Goal: Transaction & Acquisition: Purchase product/service

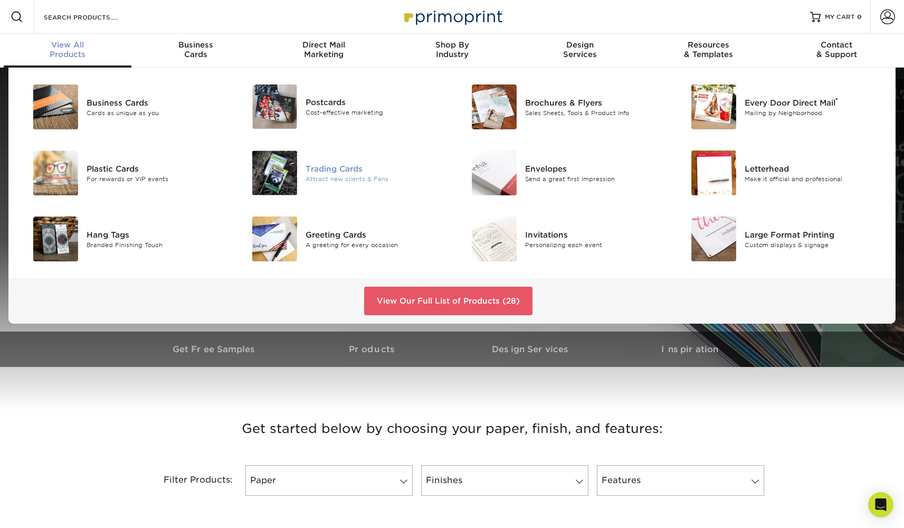
click at [305, 175] on div at bounding box center [269, 172] width 73 height 45
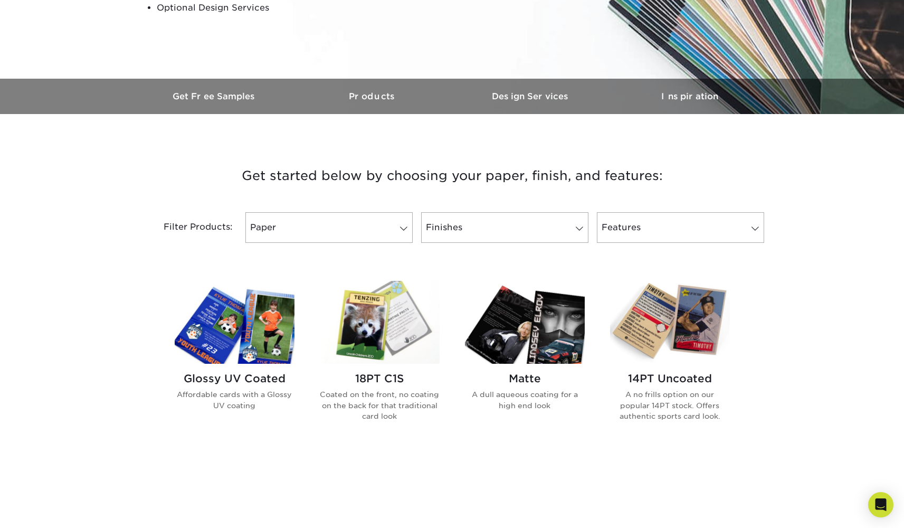
scroll to position [307, 0]
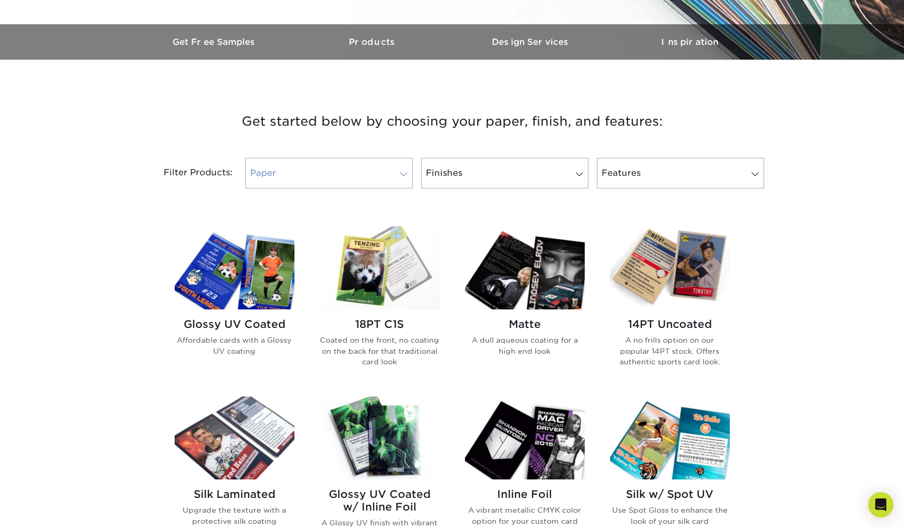
click at [385, 173] on link "Paper" at bounding box center [328, 173] width 167 height 31
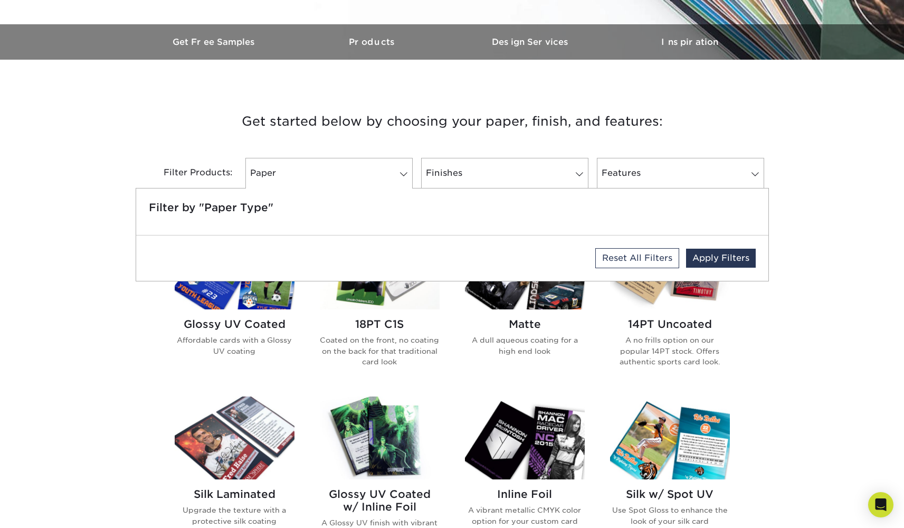
click at [624, 132] on h3 "Get started below by choosing your paper, finish, and features:" at bounding box center [453, 122] width 618 height 48
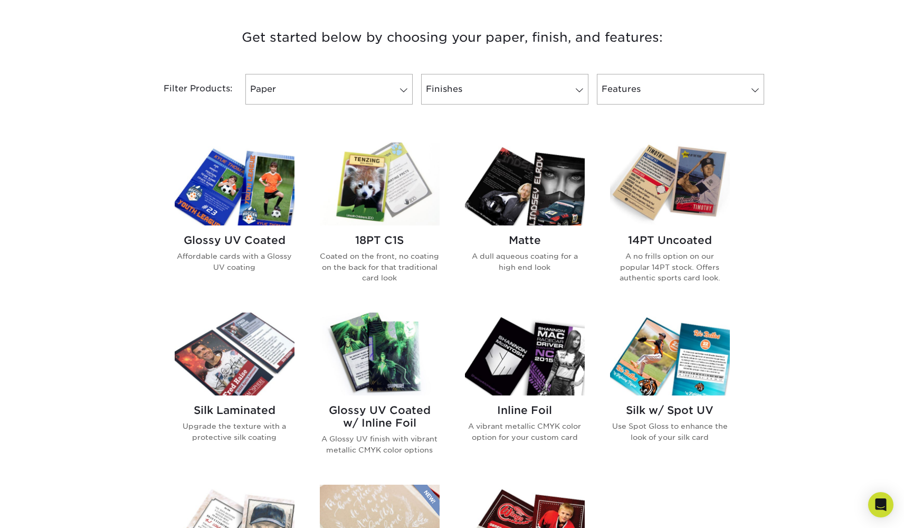
scroll to position [337, 0]
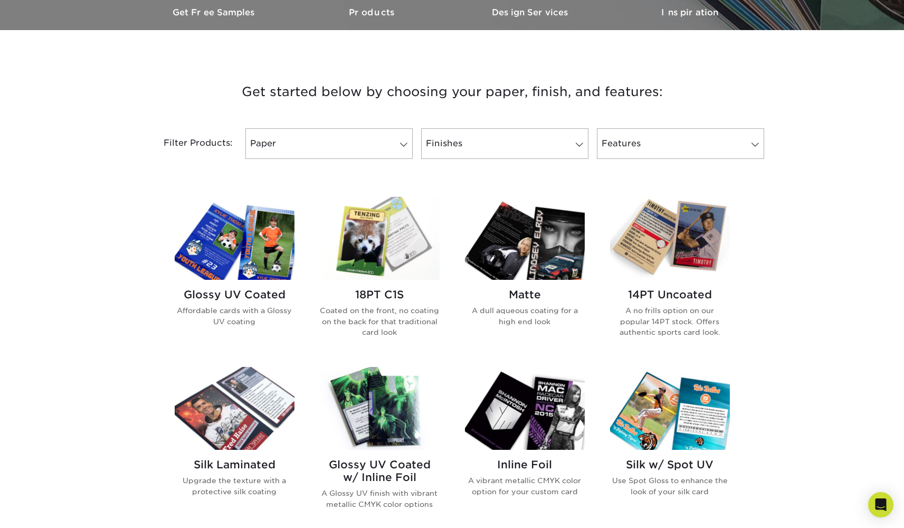
click at [250, 257] on img at bounding box center [235, 238] width 120 height 83
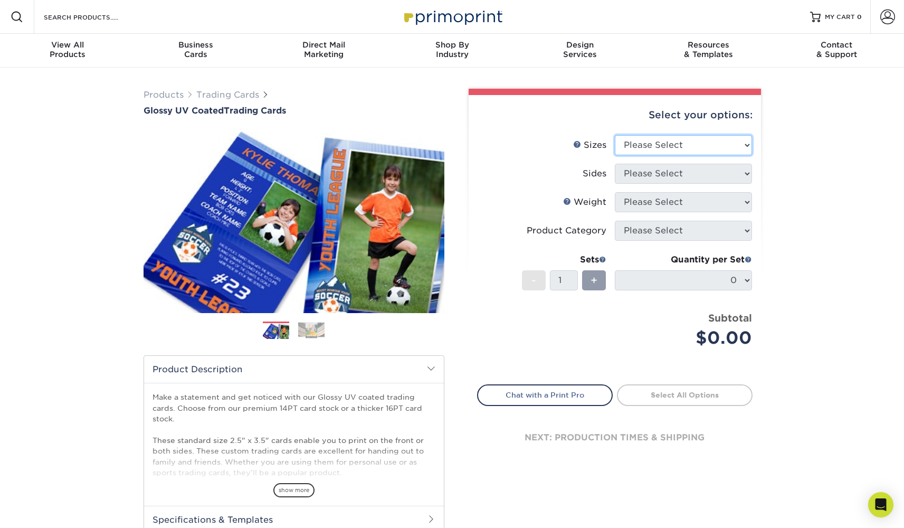
select select "2.50x3.50"
select select "13abbda7-1d64-4f25-8bb2-c179b224825d"
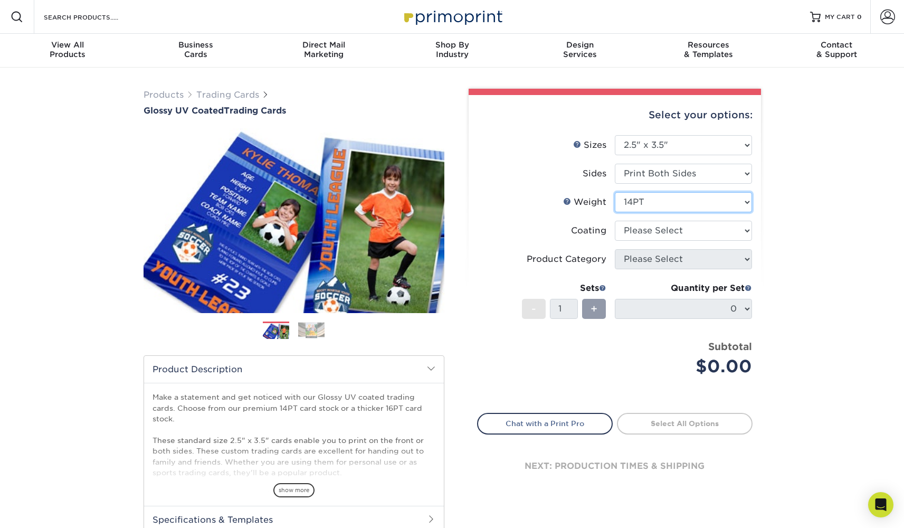
select select "16PT"
select select "ae367451-b2b8-45df-a344-0f05b6a12993"
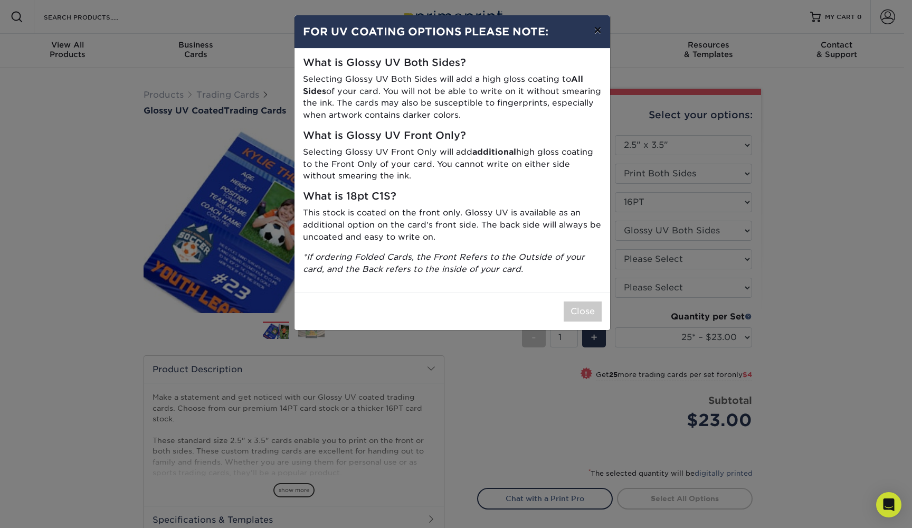
click at [594, 34] on button "×" at bounding box center [597, 30] width 24 height 30
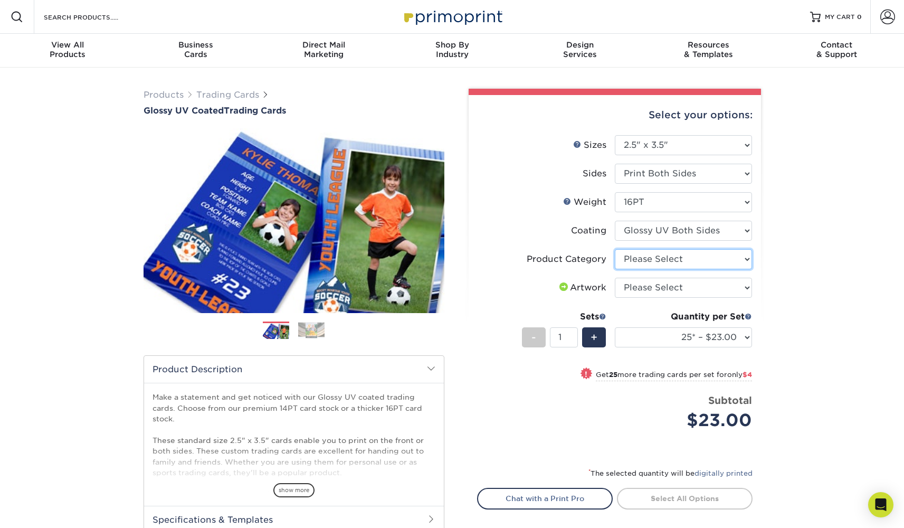
select select "c2f9bce9-36c2-409d-b101-c29d9d031e18"
select select "upload"
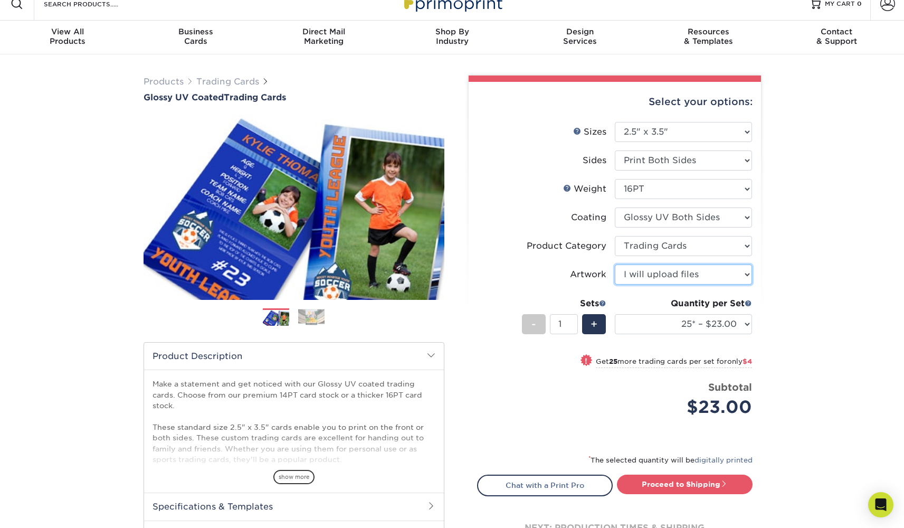
scroll to position [142, 0]
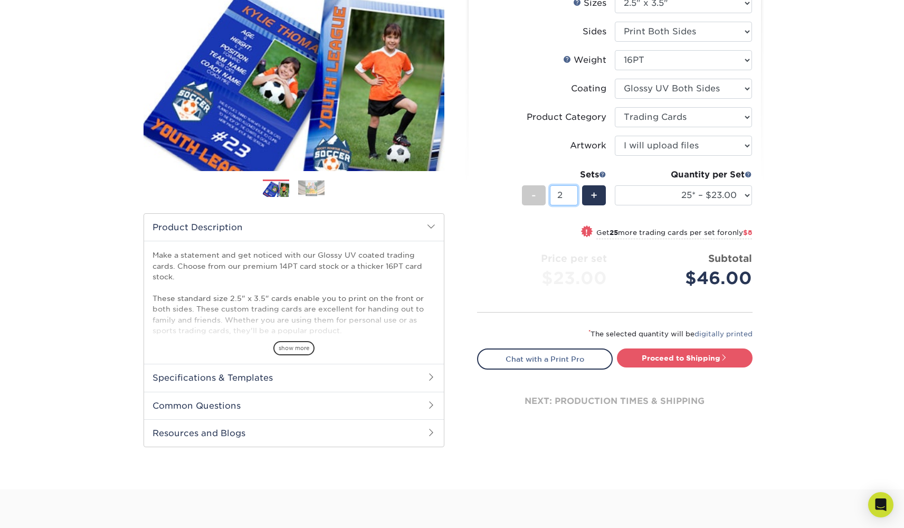
click at [575, 194] on input "2" at bounding box center [564, 195] width 28 height 20
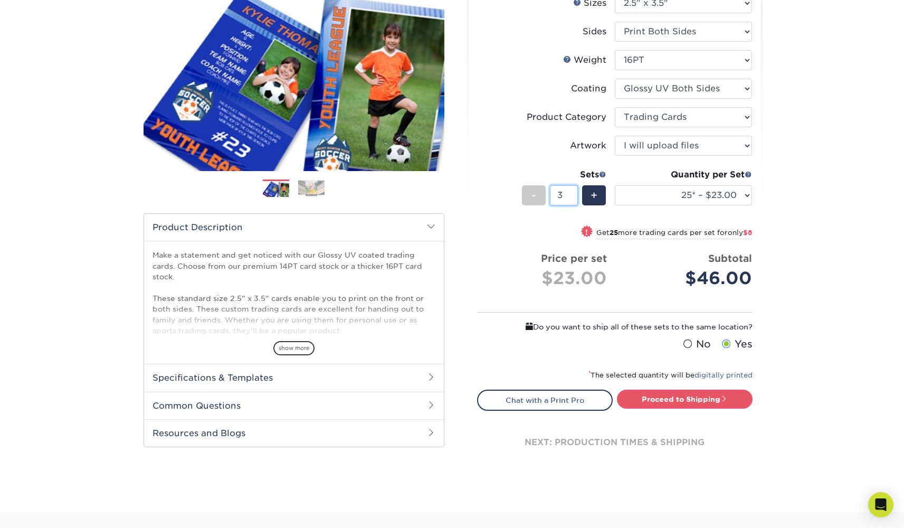
click at [575, 194] on input "3" at bounding box center [564, 195] width 28 height 20
click at [575, 194] on input "4" at bounding box center [564, 195] width 28 height 20
click at [575, 194] on input "5" at bounding box center [564, 195] width 28 height 20
click at [575, 194] on input "6" at bounding box center [564, 195] width 28 height 20
click at [575, 194] on input "7" at bounding box center [564, 195] width 28 height 20
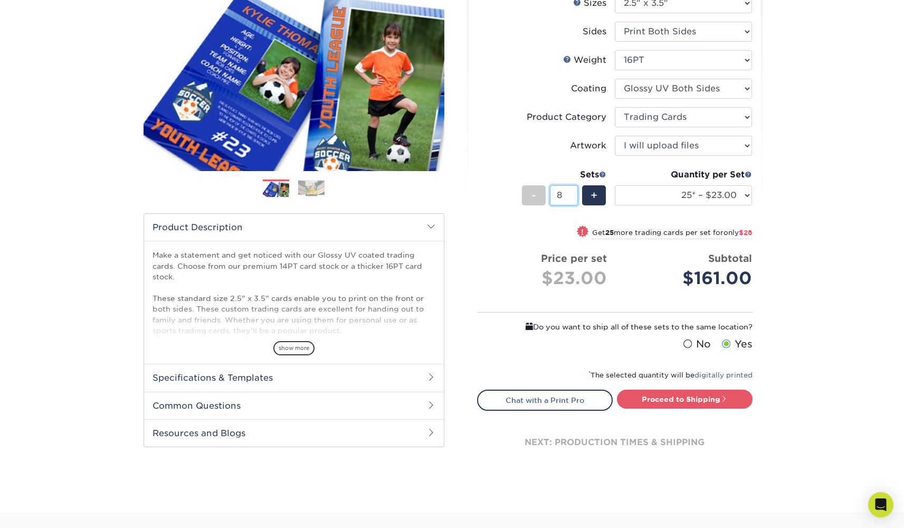
click at [575, 194] on input "8" at bounding box center [564, 195] width 28 height 20
click at [575, 194] on input "9" at bounding box center [564, 195] width 28 height 20
click at [575, 194] on input "10" at bounding box center [564, 195] width 28 height 20
click at [575, 194] on input "11" at bounding box center [564, 195] width 28 height 20
click at [575, 194] on input "12" at bounding box center [564, 195] width 28 height 20
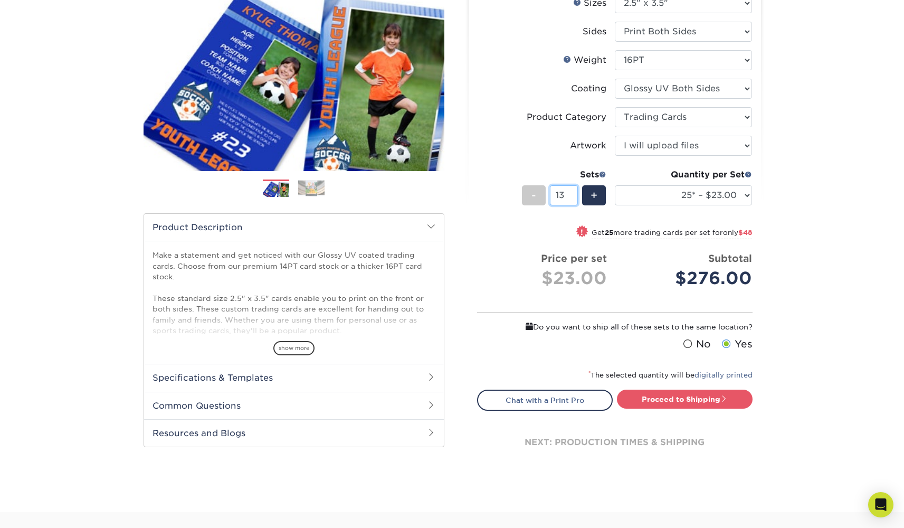
click at [575, 194] on input "13" at bounding box center [564, 195] width 28 height 20
click at [575, 194] on input "14" at bounding box center [564, 195] width 28 height 20
click at [575, 194] on input "15" at bounding box center [564, 195] width 28 height 20
click at [575, 195] on input "14" at bounding box center [564, 195] width 28 height 20
click at [575, 195] on input "13" at bounding box center [564, 195] width 28 height 20
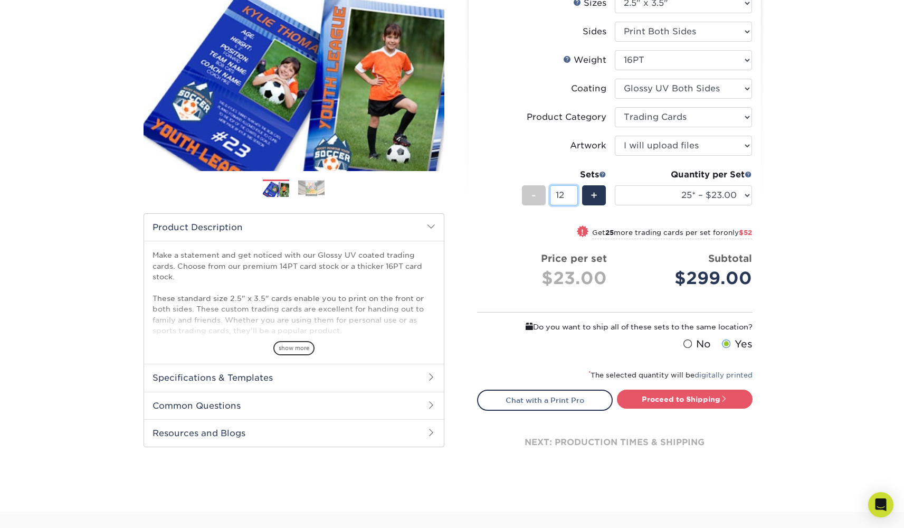
click at [575, 195] on input "12" at bounding box center [564, 195] width 28 height 20
click at [575, 195] on input "11" at bounding box center [564, 195] width 28 height 20
click at [575, 195] on input "10" at bounding box center [564, 195] width 28 height 20
click at [575, 195] on input "9" at bounding box center [564, 195] width 28 height 20
click at [575, 195] on input "8" at bounding box center [564, 195] width 28 height 20
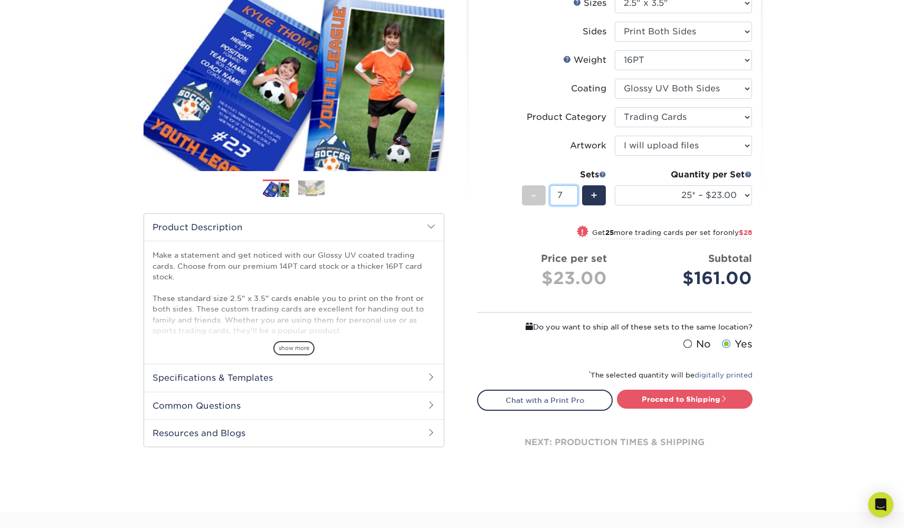
click at [574, 197] on input "7" at bounding box center [564, 195] width 28 height 20
click at [574, 197] on input "6" at bounding box center [564, 195] width 28 height 20
drag, startPoint x: 567, startPoint y: 194, endPoint x: 552, endPoint y: 195, distance: 14.8
click at [552, 195] on input "6" at bounding box center [564, 195] width 28 height 20
click at [574, 198] on input "5" at bounding box center [564, 195] width 28 height 20
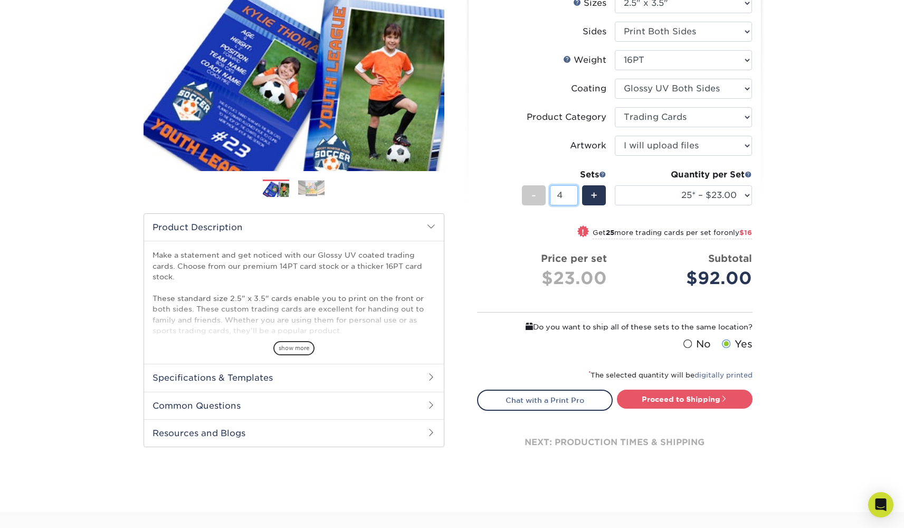
click at [574, 198] on input "4" at bounding box center [564, 195] width 28 height 20
click at [574, 198] on input "3" at bounding box center [564, 195] width 28 height 20
click at [574, 198] on input "2" at bounding box center [564, 195] width 28 height 20
type input "1"
click at [574, 198] on input "1" at bounding box center [564, 195] width 28 height 20
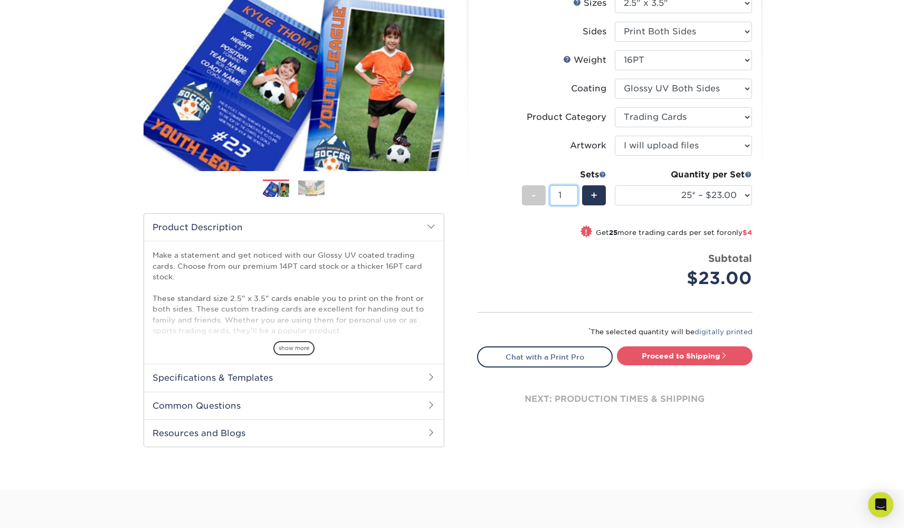
click at [574, 198] on input "1" at bounding box center [564, 195] width 28 height 20
click at [292, 378] on h2 "Specifications & Templates" at bounding box center [294, 377] width 300 height 27
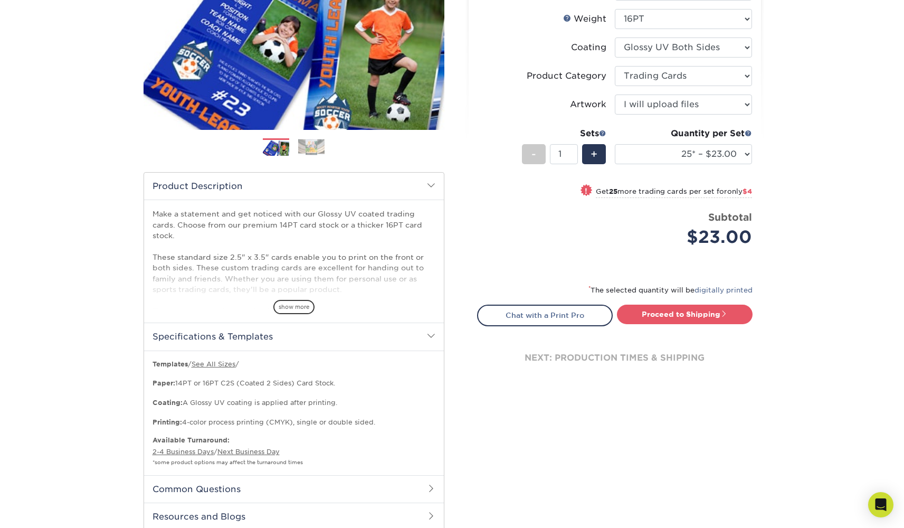
scroll to position [228, 0]
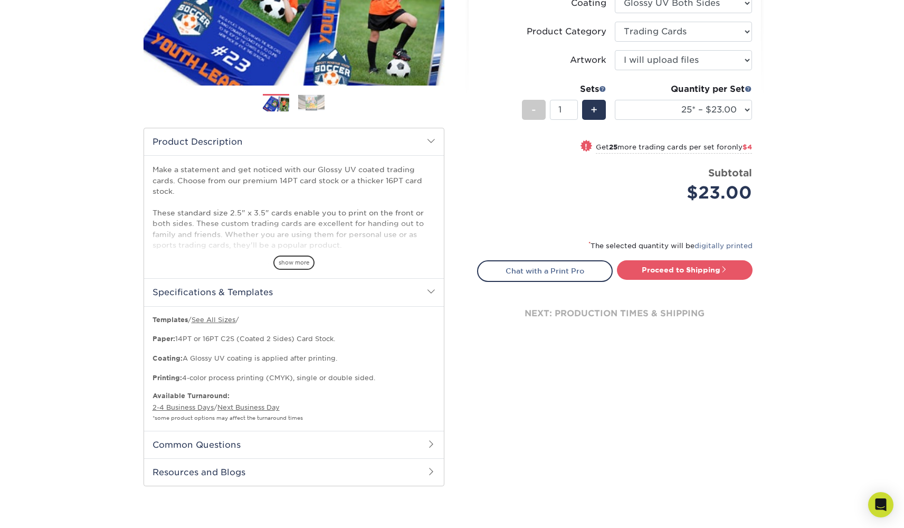
click at [238, 442] on h2 "Common Questions" at bounding box center [294, 444] width 300 height 27
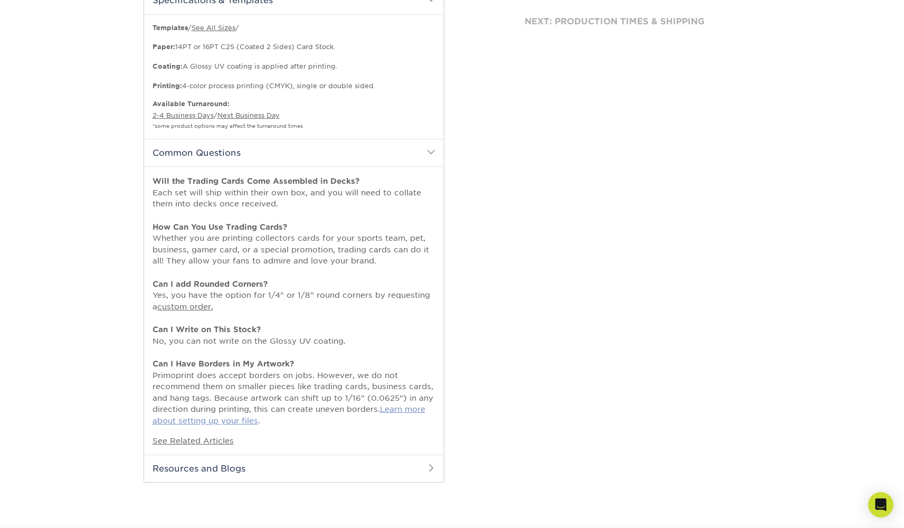
scroll to position [526, 0]
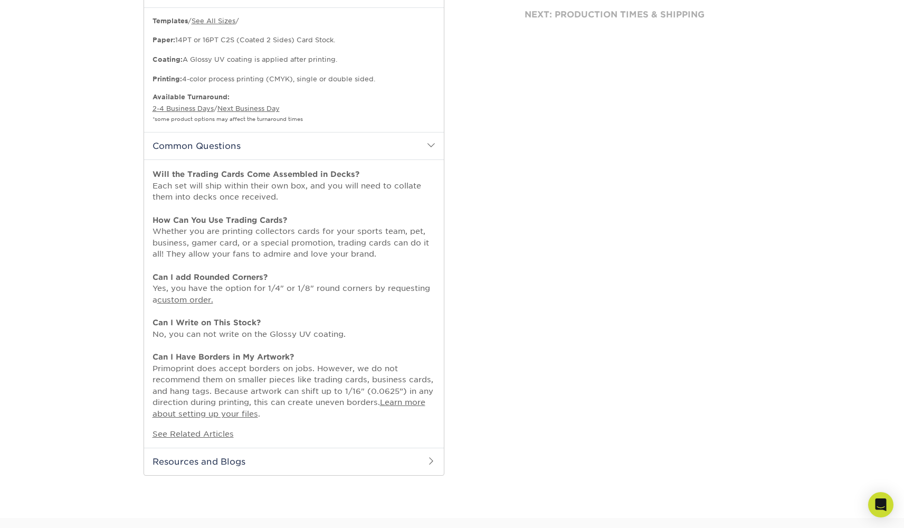
click at [213, 455] on h2 "Resources and Blogs" at bounding box center [294, 461] width 300 height 27
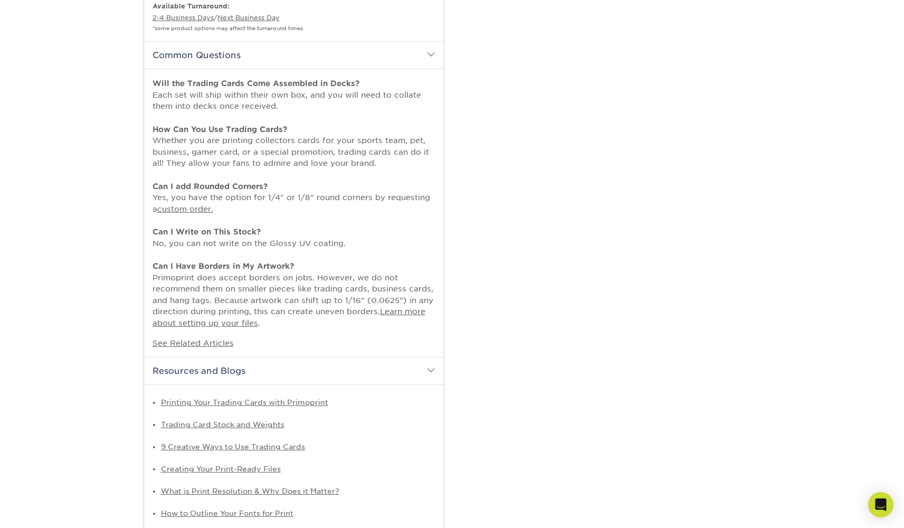
scroll to position [671, 0]
